Goal: Task Accomplishment & Management: Use online tool/utility

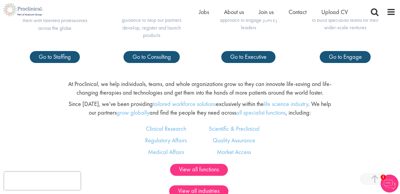
scroll to position [348, 0]
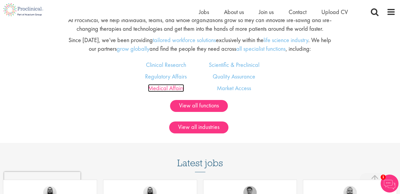
click at [169, 88] on link "Medical Affairs" at bounding box center [166, 88] width 36 height 8
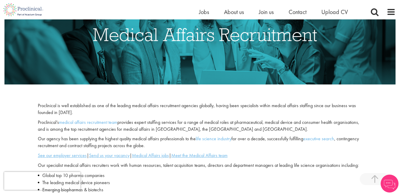
scroll to position [199, 0]
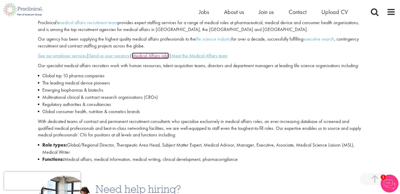
click at [153, 56] on u "Medical Affairs jobs" at bounding box center [150, 55] width 37 height 6
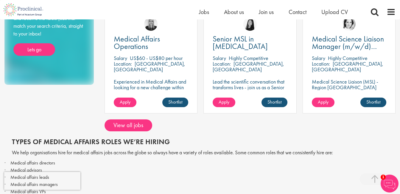
scroll to position [199, 0]
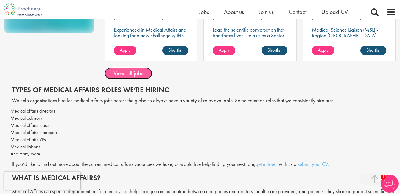
click at [127, 73] on link "View all jobs" at bounding box center [129, 73] width 48 height 12
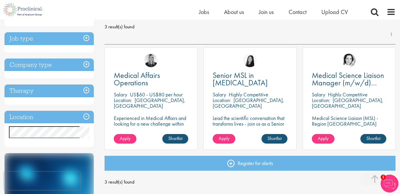
scroll to position [99, 0]
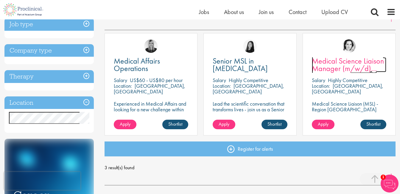
click at [332, 61] on span "Medical Science Liaison Manager (m/w/d) Nephrologie" at bounding box center [348, 68] width 72 height 25
